Goal: Task Accomplishment & Management: Manage account settings

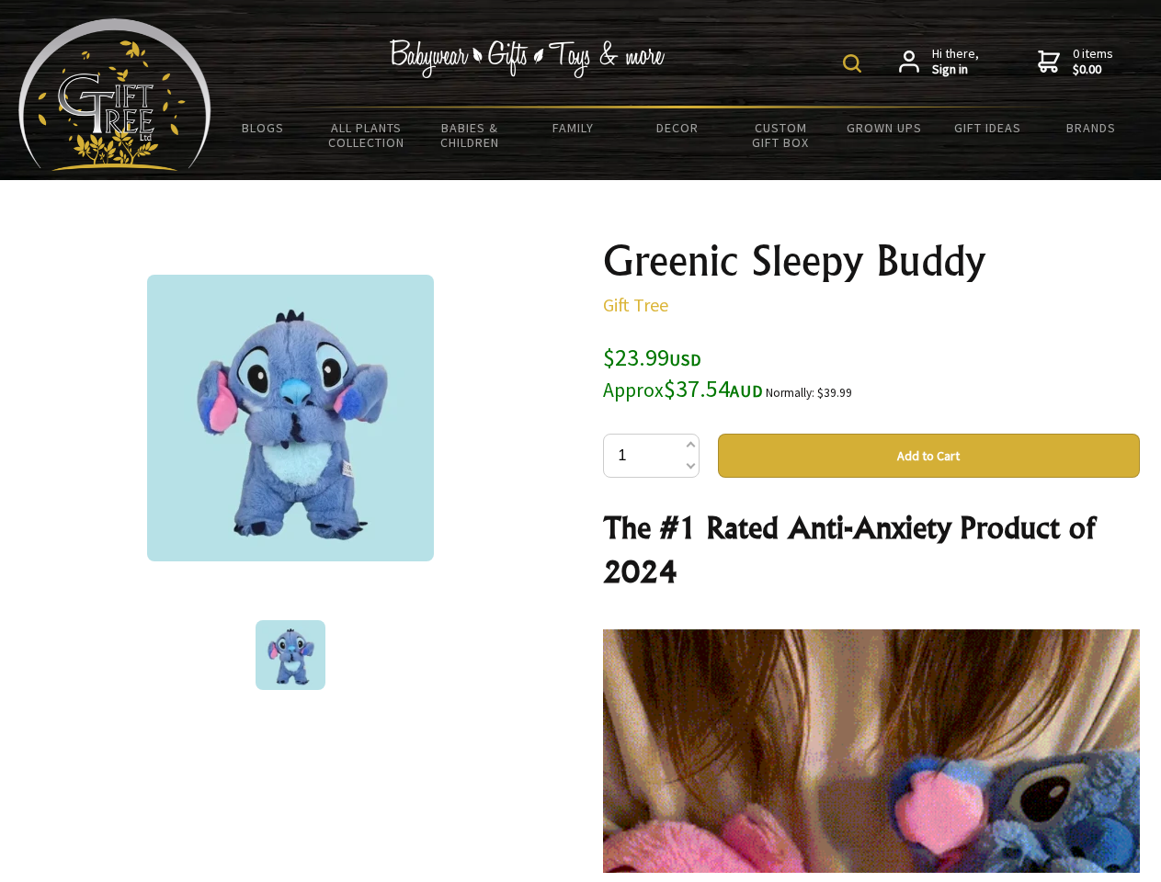
click at [855, 63] on img at bounding box center [852, 63] width 18 height 18
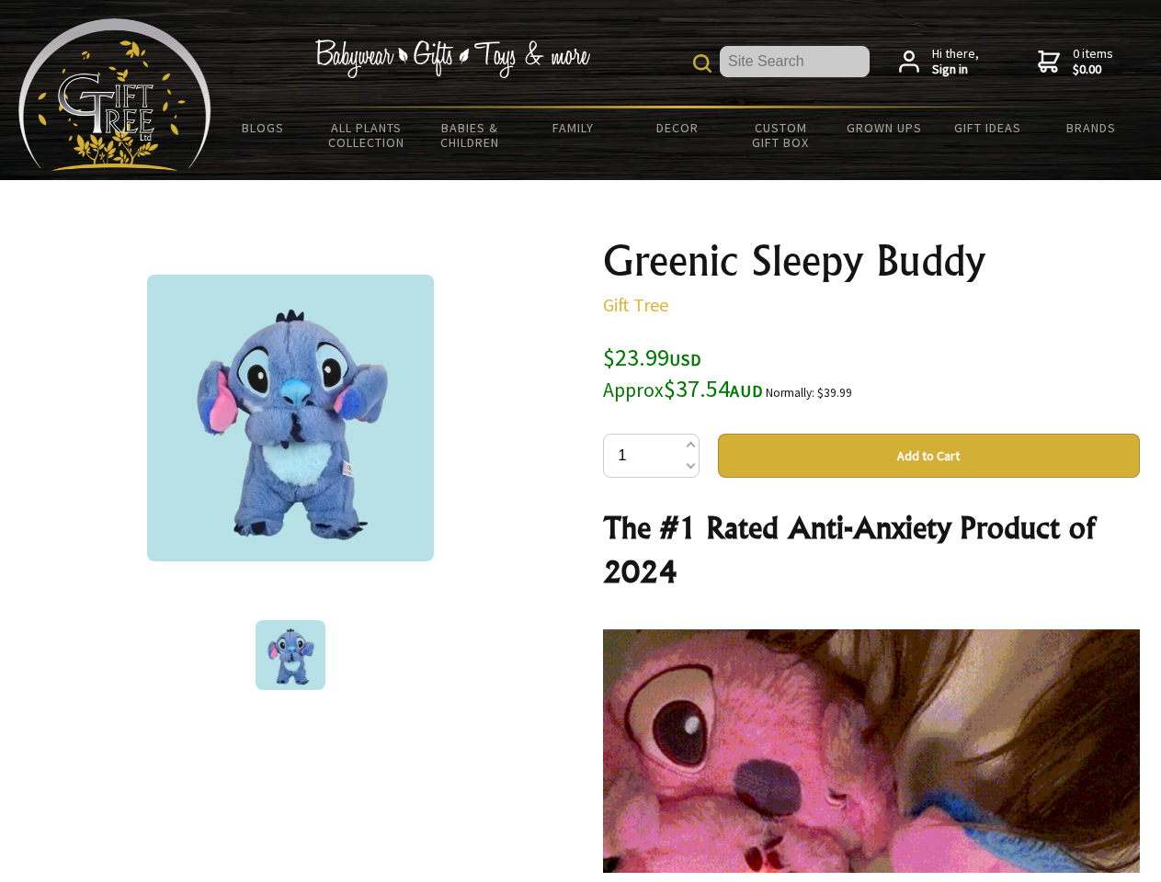
click at [290, 418] on img at bounding box center [290, 418] width 287 height 287
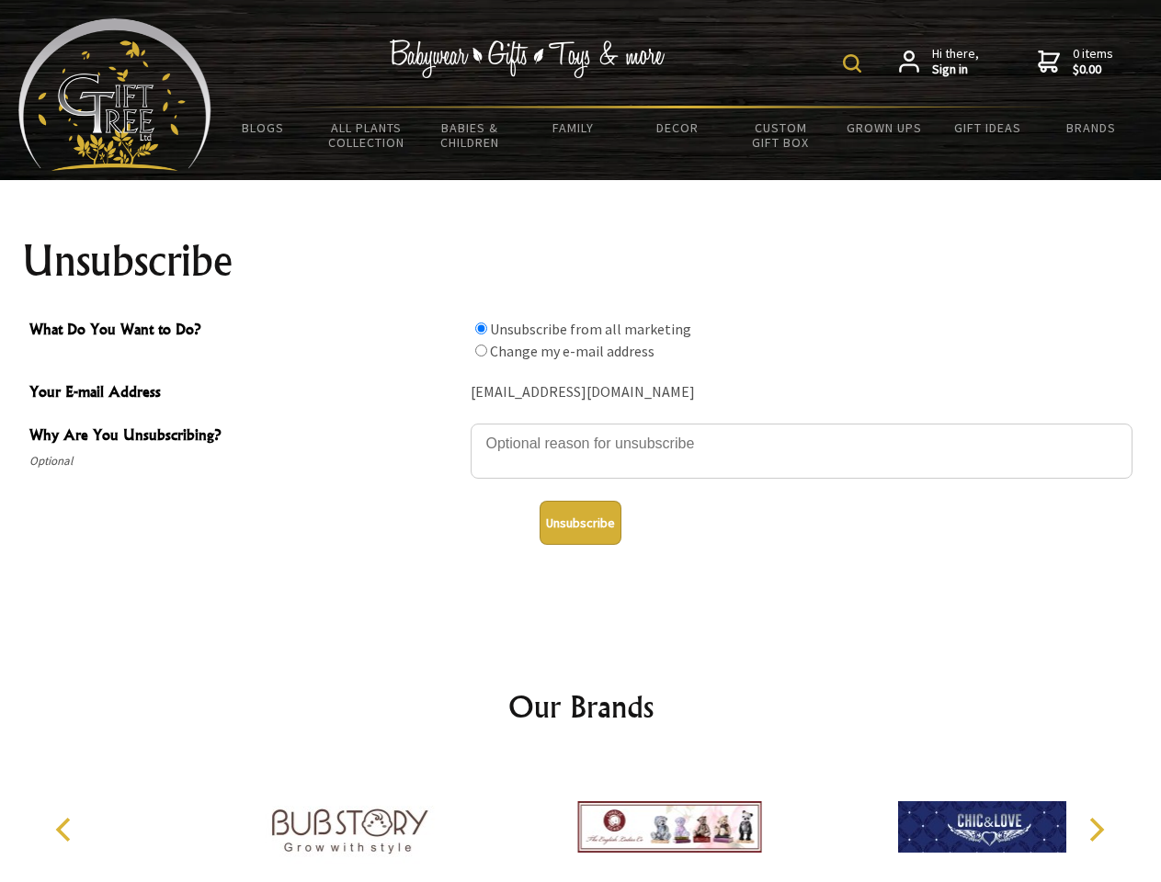
click at [855, 63] on img at bounding box center [852, 63] width 18 height 18
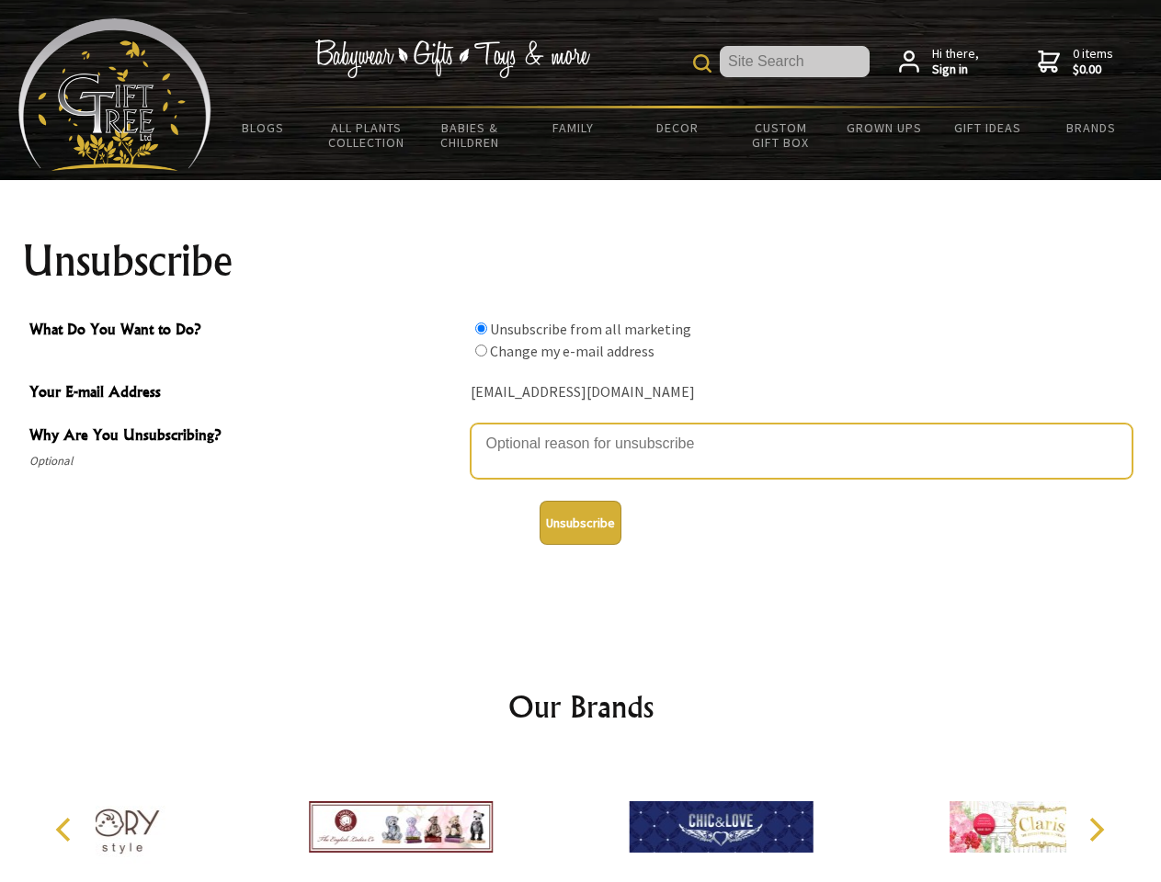
click at [581, 430] on textarea "Why Are You Unsubscribing?" at bounding box center [802, 451] width 662 height 55
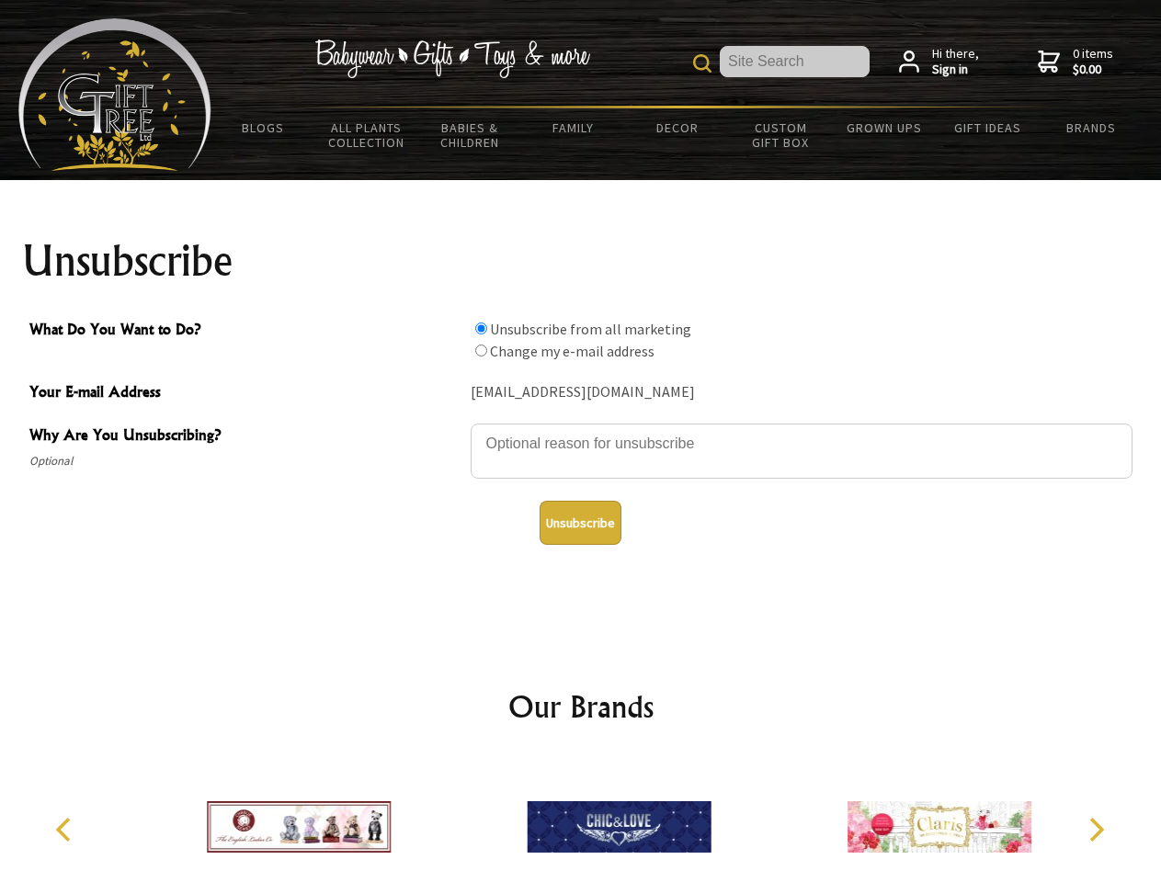
click at [481, 328] on input "What Do You Want to Do?" at bounding box center [481, 329] width 12 height 12
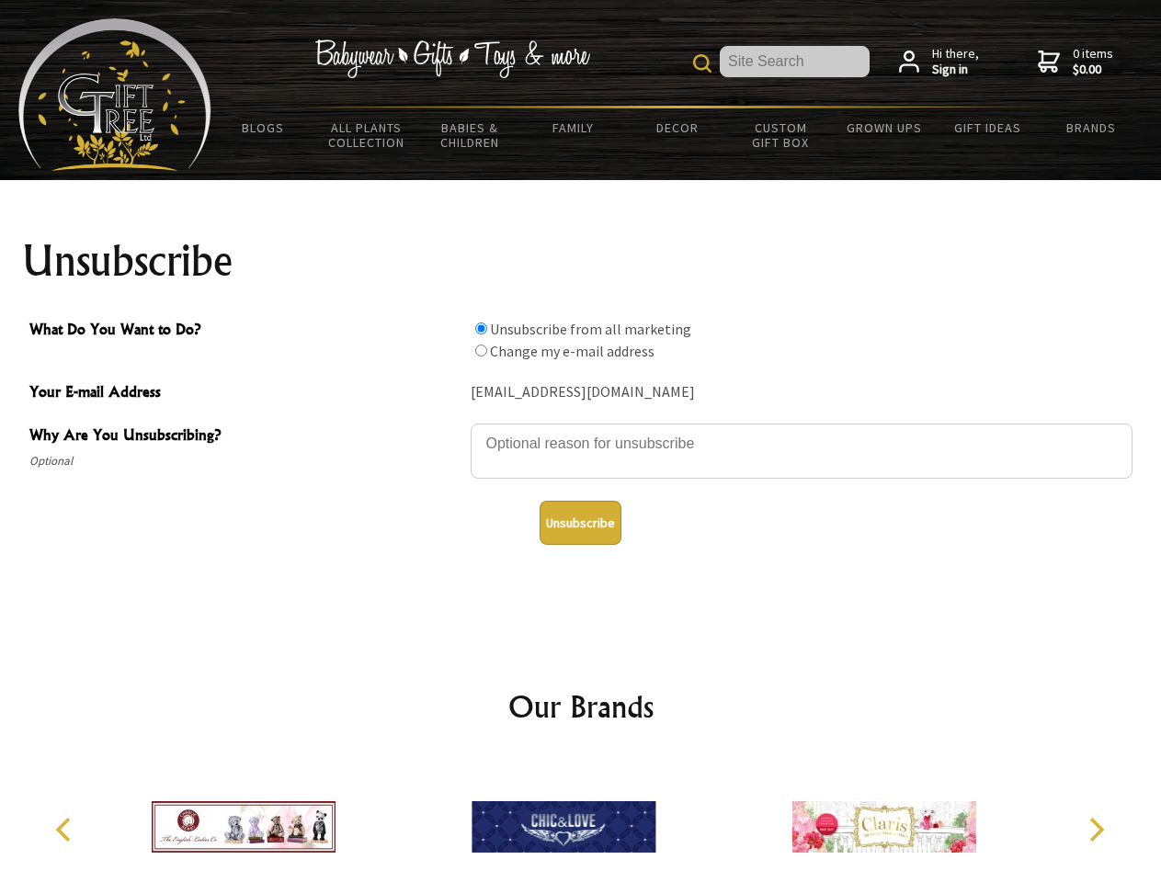
click at [481, 350] on input "What Do You Want to Do?" at bounding box center [481, 351] width 12 height 12
radio input "true"
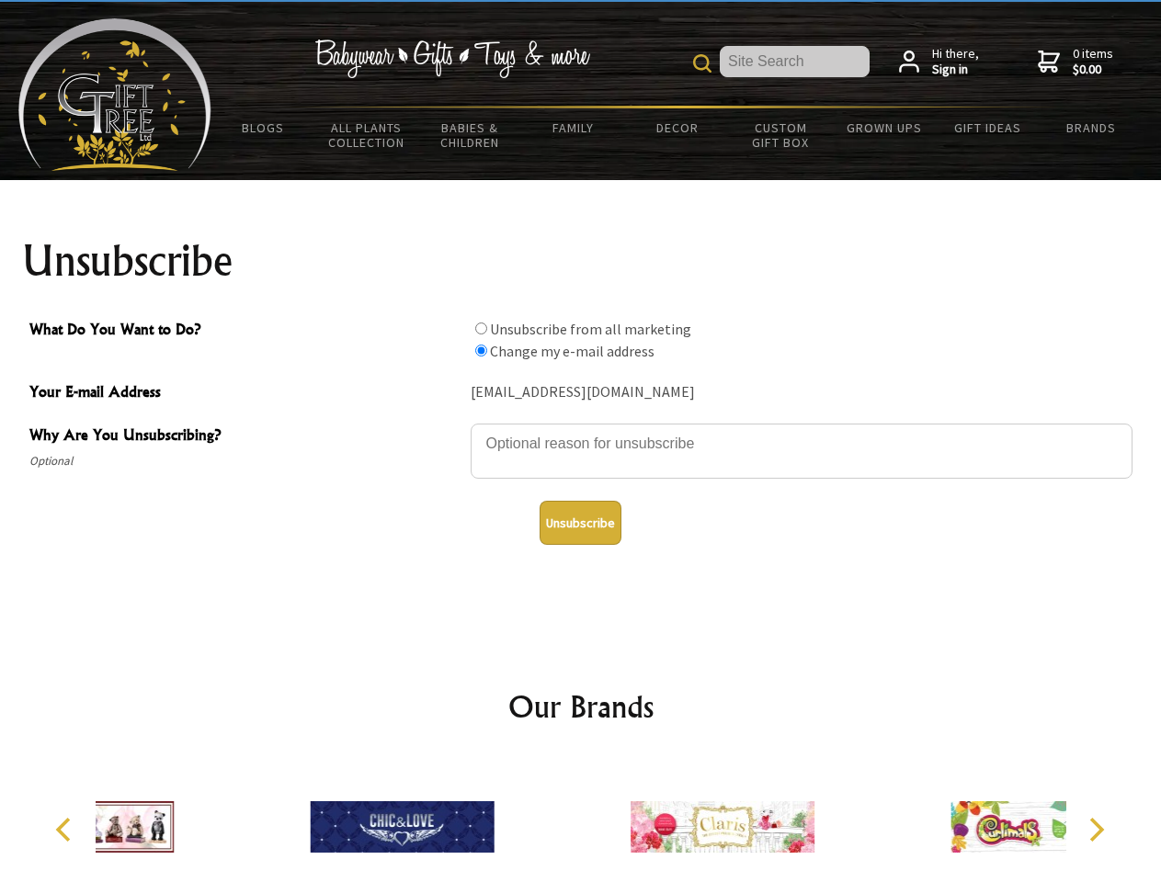
click at [580, 523] on button "Unsubscribe" at bounding box center [580, 523] width 82 height 44
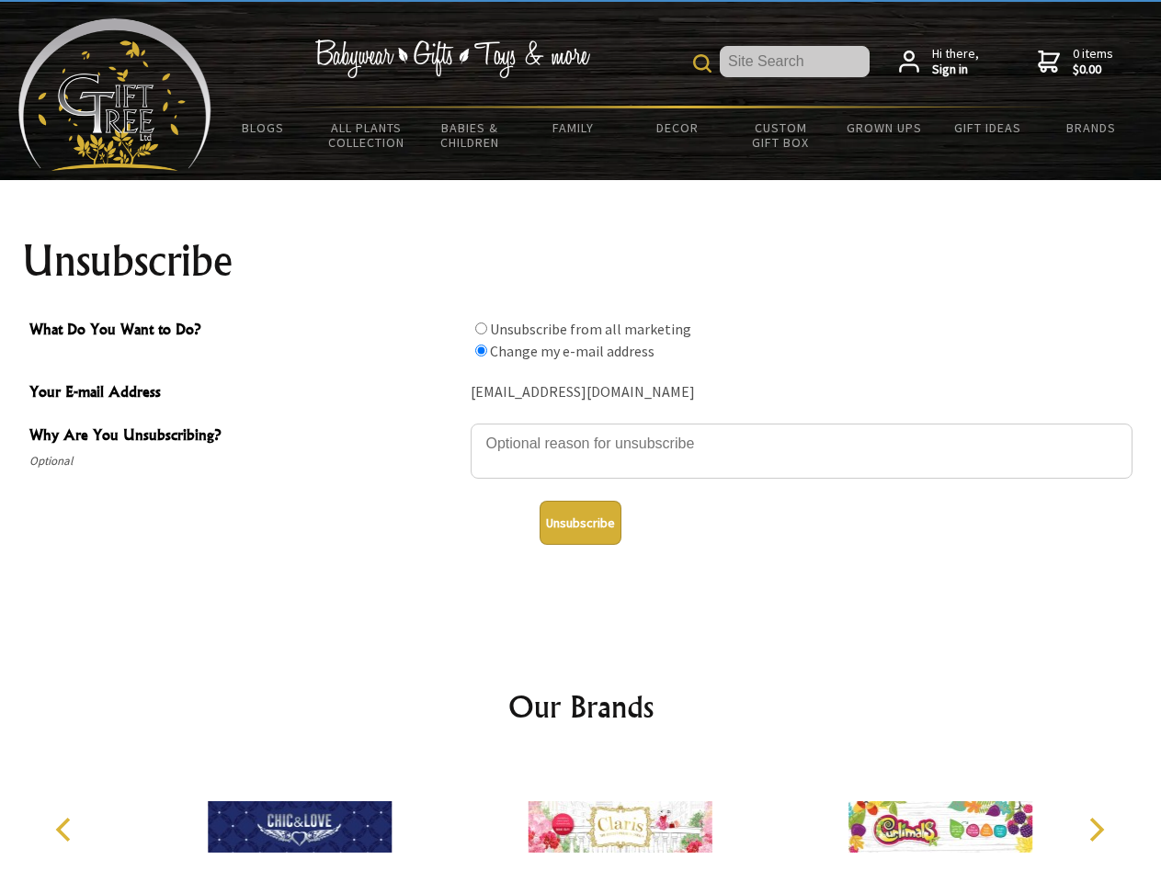
click at [581, 820] on img at bounding box center [620, 827] width 184 height 138
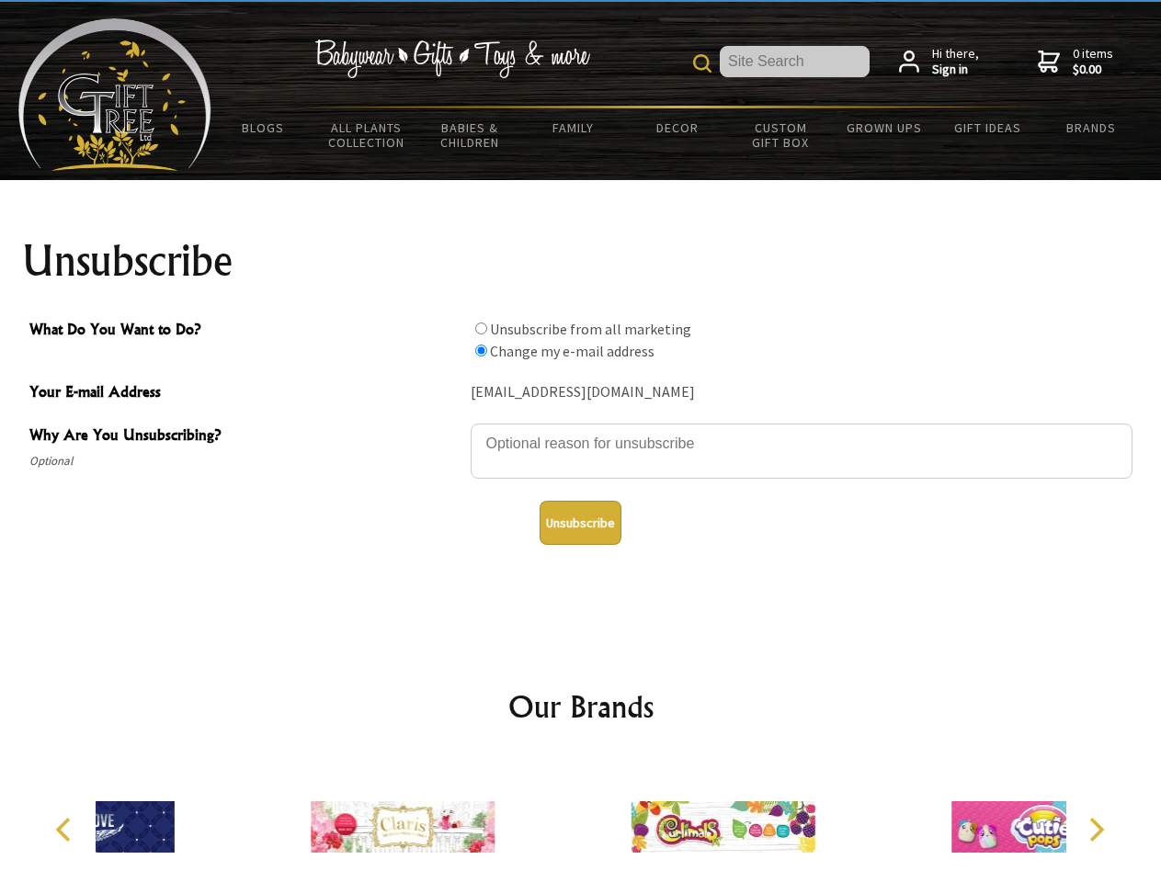
click at [66, 830] on icon "Previous" at bounding box center [65, 830] width 24 height 24
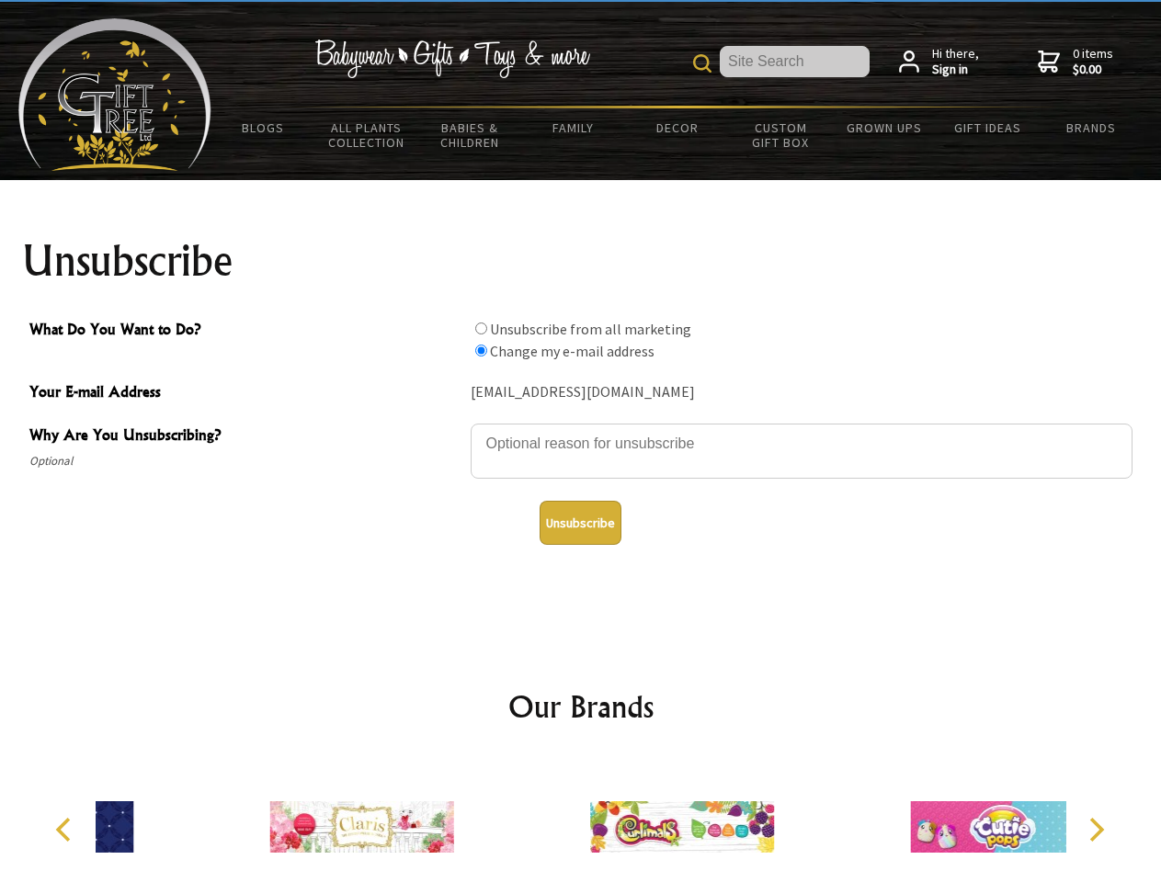
click at [1096, 830] on icon "Next" at bounding box center [1095, 830] width 24 height 24
